Goal: Browse casually: Explore the website without a specific task or goal

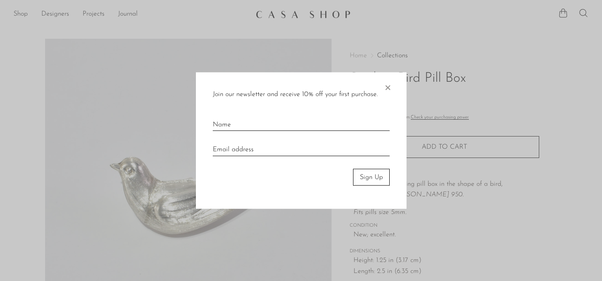
click at [389, 89] on span "×" at bounding box center [387, 85] width 8 height 27
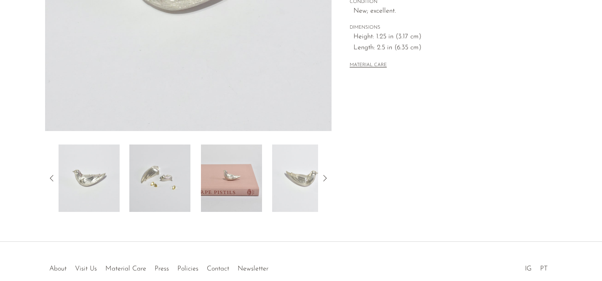
scroll to position [267, 0]
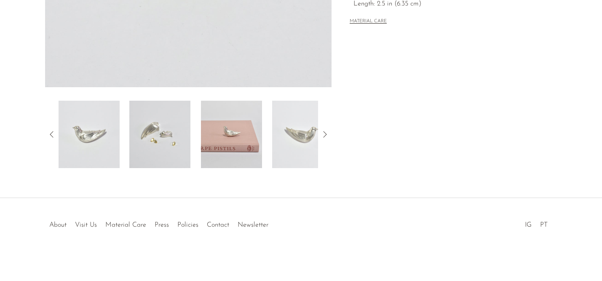
click at [180, 129] on img at bounding box center [159, 134] width 61 height 67
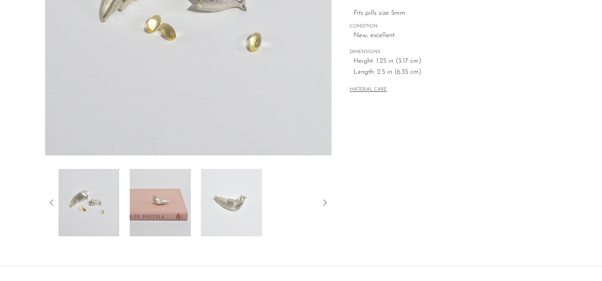
scroll to position [201, 0]
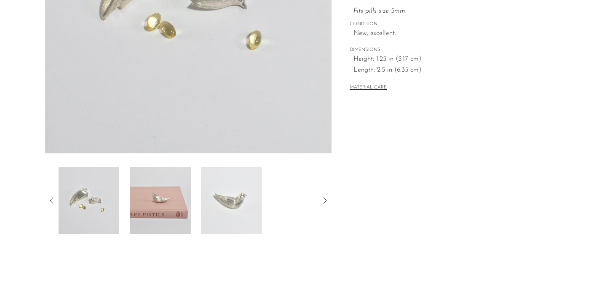
click at [230, 210] on img at bounding box center [231, 200] width 61 height 67
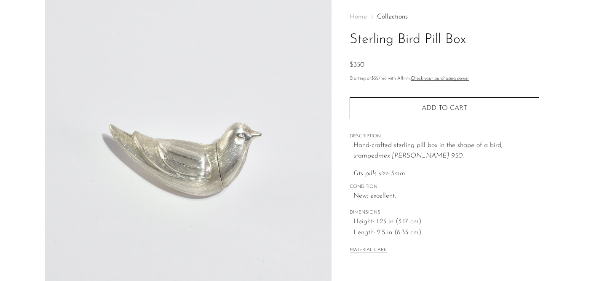
scroll to position [0, 0]
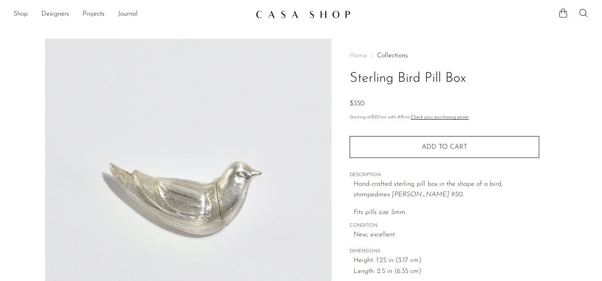
click at [14, 12] on link "Shop" at bounding box center [20, 14] width 14 height 11
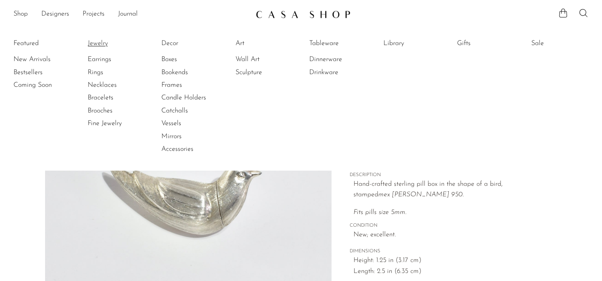
click at [96, 40] on link "Jewelry" at bounding box center [119, 43] width 63 height 9
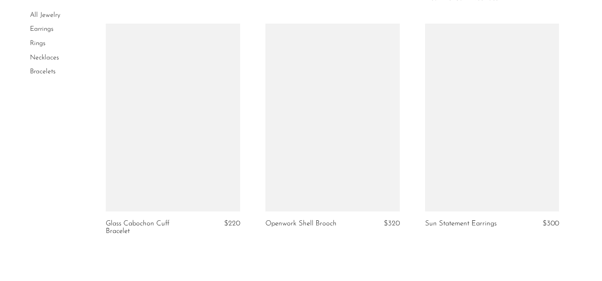
scroll to position [2647, 0]
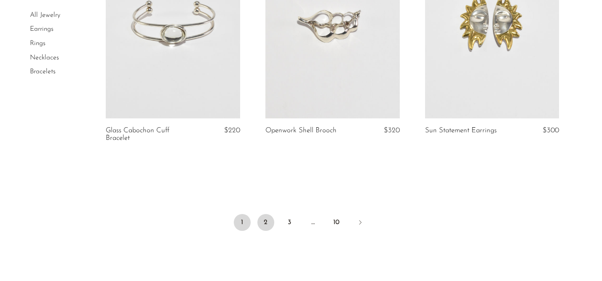
click at [266, 224] on link "2" at bounding box center [265, 222] width 17 height 17
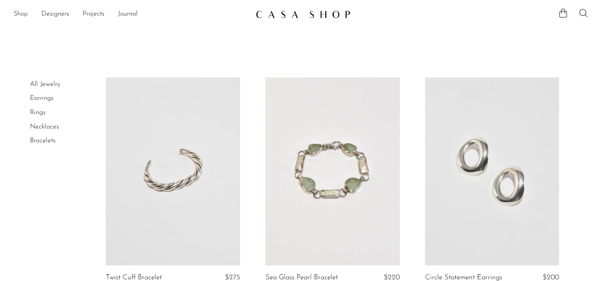
click at [19, 13] on link "Shop" at bounding box center [20, 14] width 14 height 11
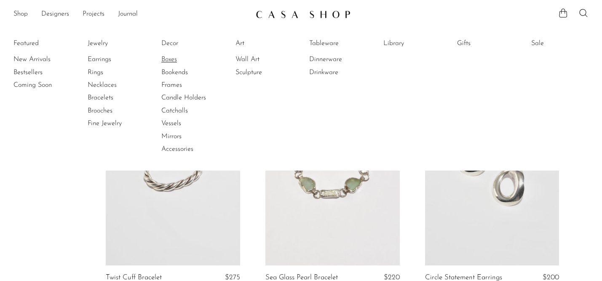
click at [169, 60] on link "Boxes" at bounding box center [192, 59] width 63 height 9
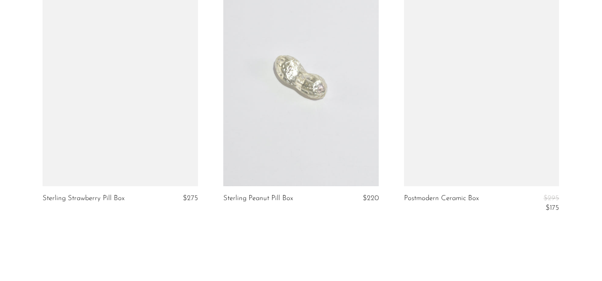
scroll to position [3058, 0]
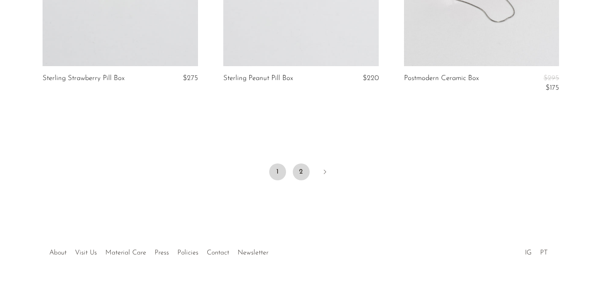
click at [299, 174] on link "2" at bounding box center [301, 171] width 17 height 17
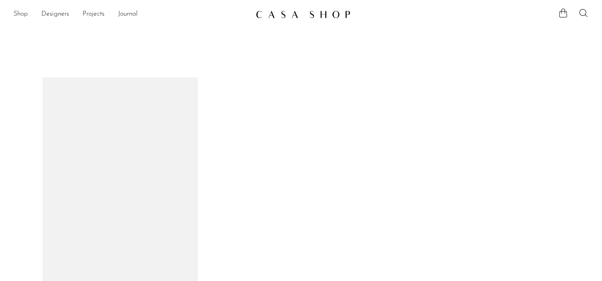
click at [22, 13] on link "Shop" at bounding box center [20, 14] width 14 height 11
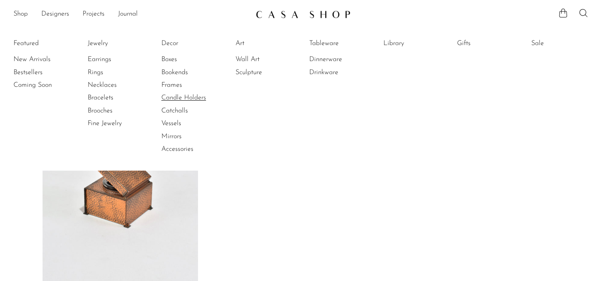
click at [182, 97] on link "Candle Holders" at bounding box center [192, 97] width 63 height 9
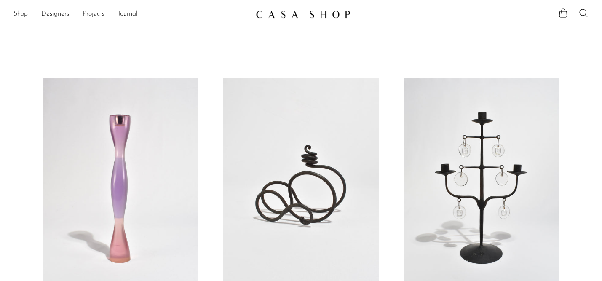
click at [16, 12] on link "Shop" at bounding box center [20, 14] width 14 height 11
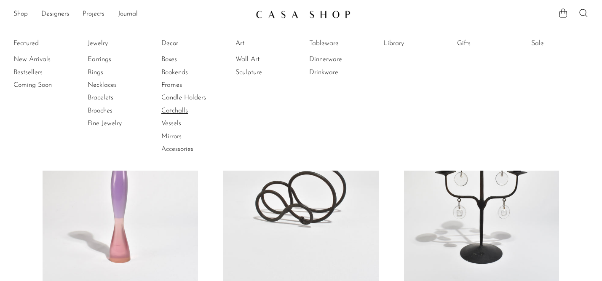
click at [171, 110] on link "Catchalls" at bounding box center [192, 110] width 63 height 9
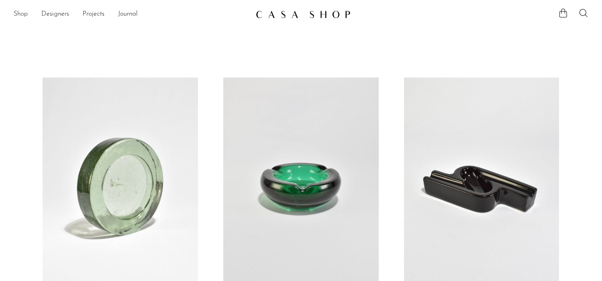
click at [23, 15] on link "Shop" at bounding box center [20, 14] width 14 height 11
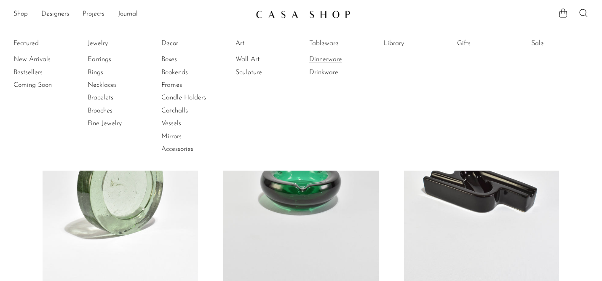
click at [319, 59] on link "Dinnerware" at bounding box center [340, 59] width 63 height 9
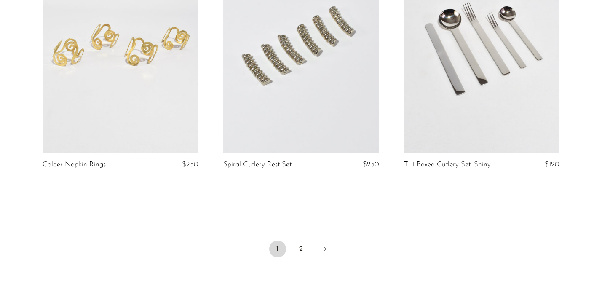
scroll to position [3027, 0]
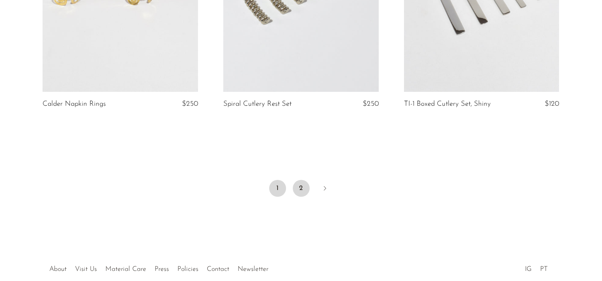
click at [300, 187] on link "2" at bounding box center [301, 188] width 17 height 17
